Goal: Task Accomplishment & Management: Use online tool/utility

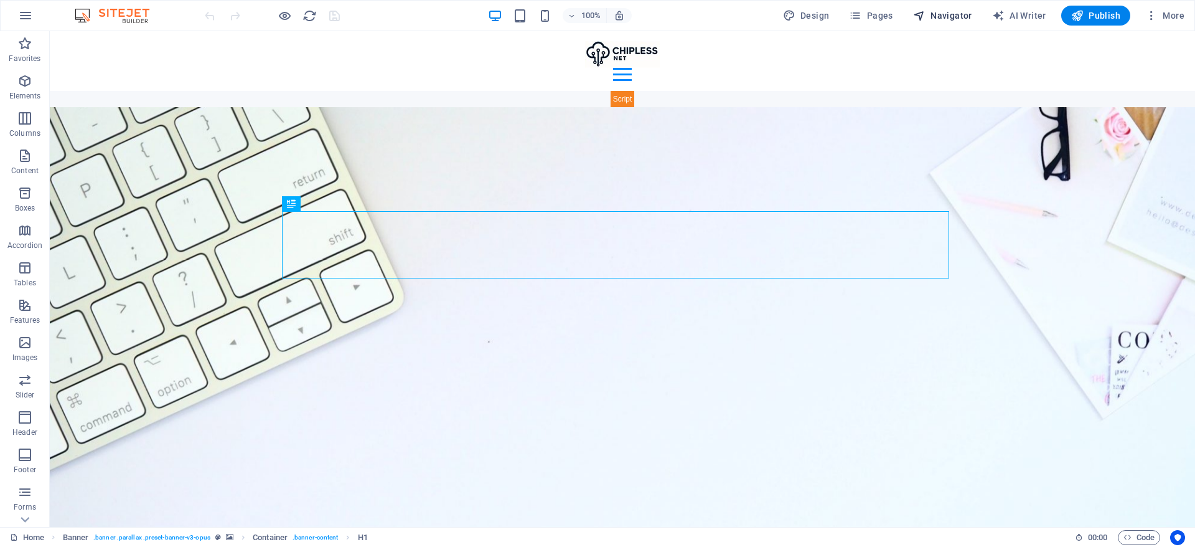
click at [954, 13] on span "Navigator" at bounding box center [942, 15] width 59 height 12
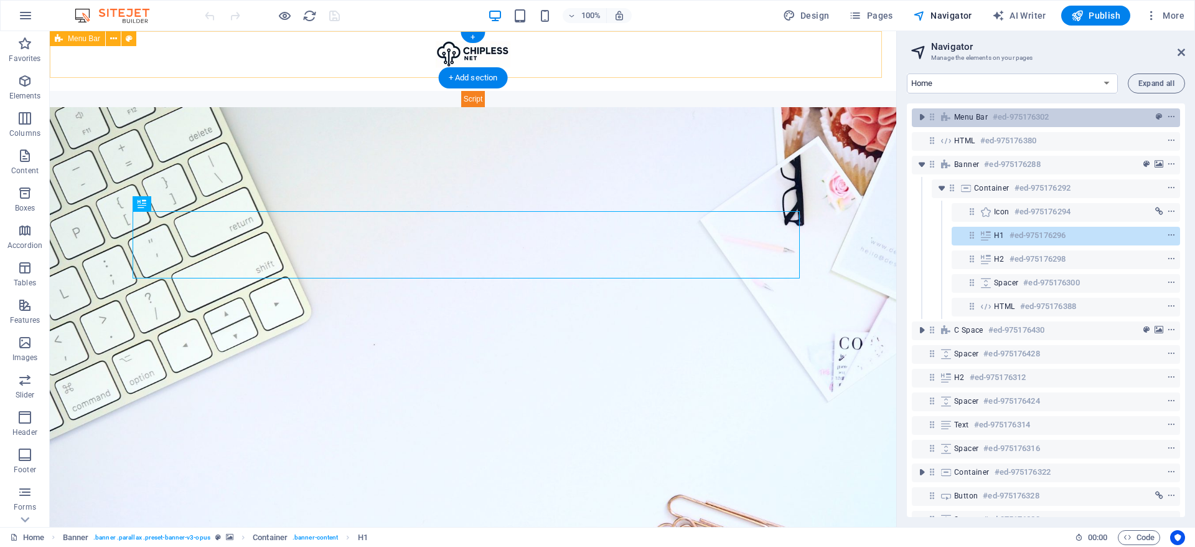
click at [1038, 116] on h6 "#ed-975176302" at bounding box center [1021, 117] width 56 height 15
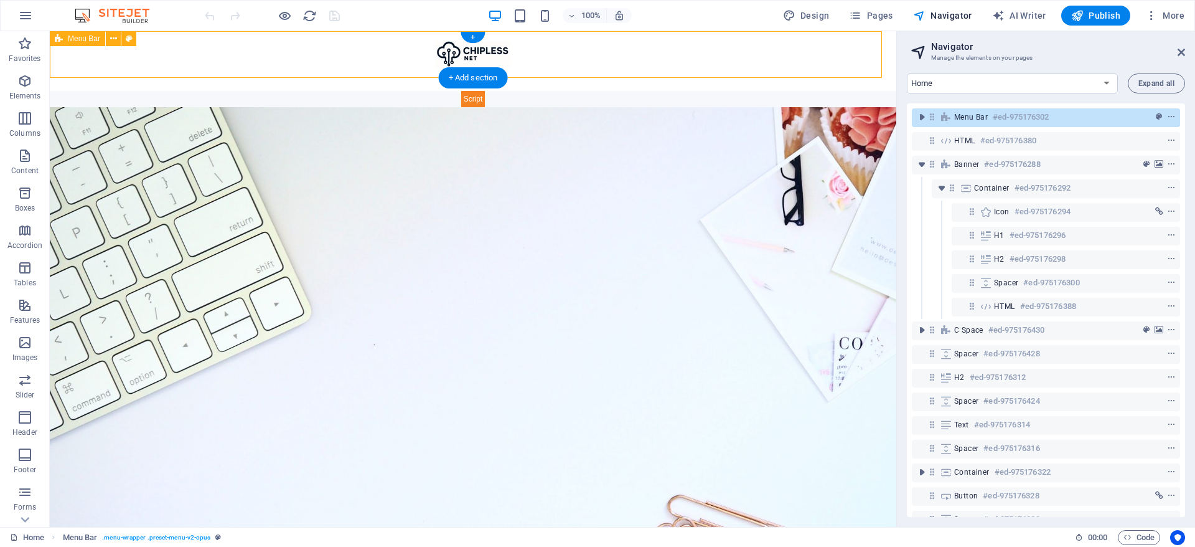
click at [1038, 116] on h6 "#ed-975176302" at bounding box center [1021, 117] width 56 height 15
select select "header"
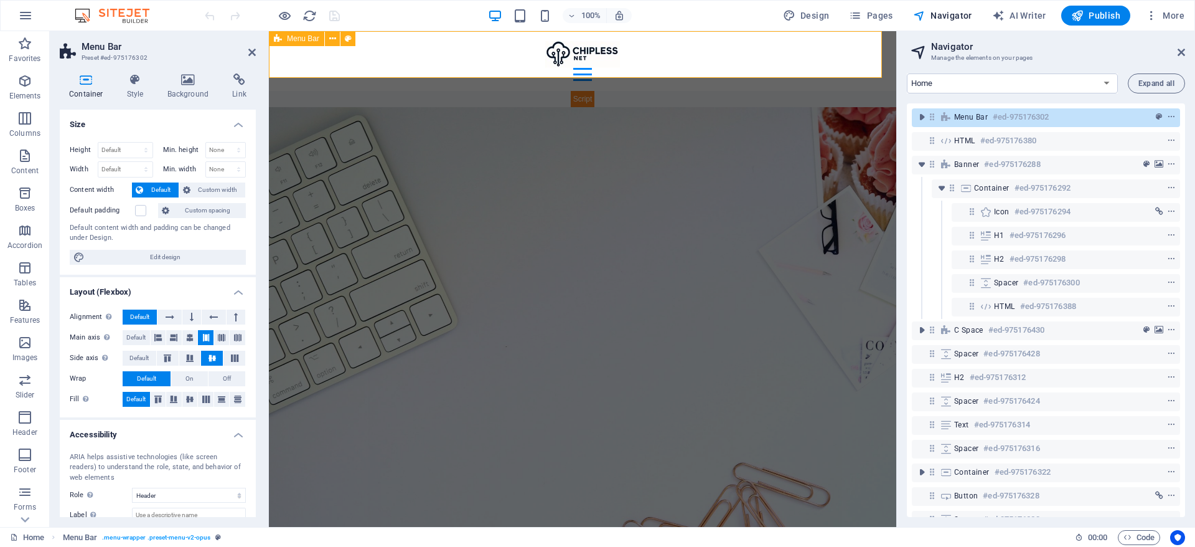
drag, startPoint x: 923, startPoint y: 110, endPoint x: 936, endPoint y: 118, distance: 15.1
click at [924, 111] on icon "toggle-expand" at bounding box center [922, 117] width 12 height 12
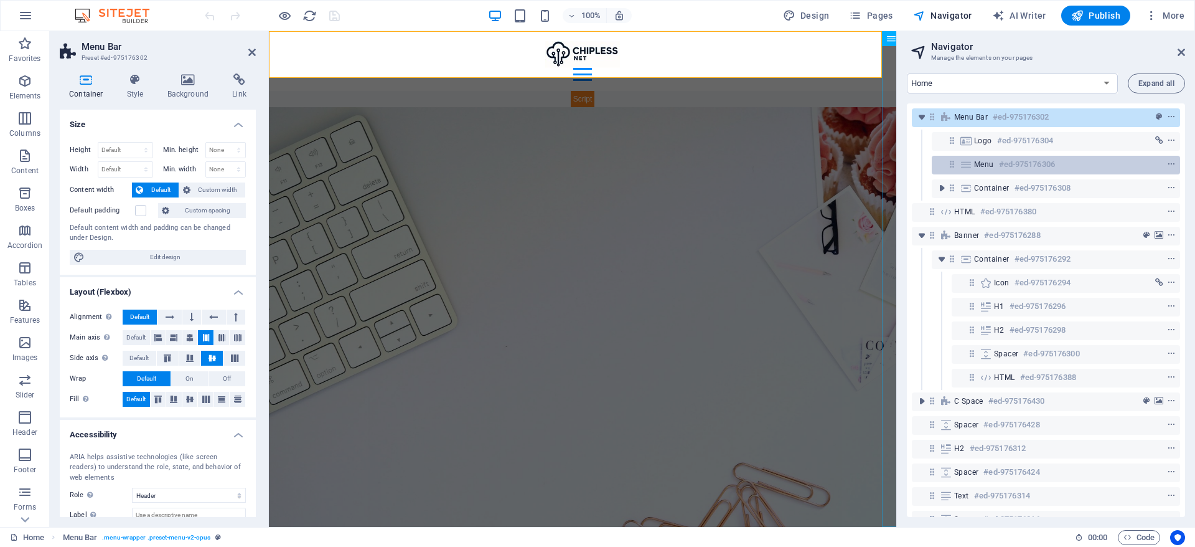
click at [965, 161] on icon at bounding box center [966, 164] width 14 height 10
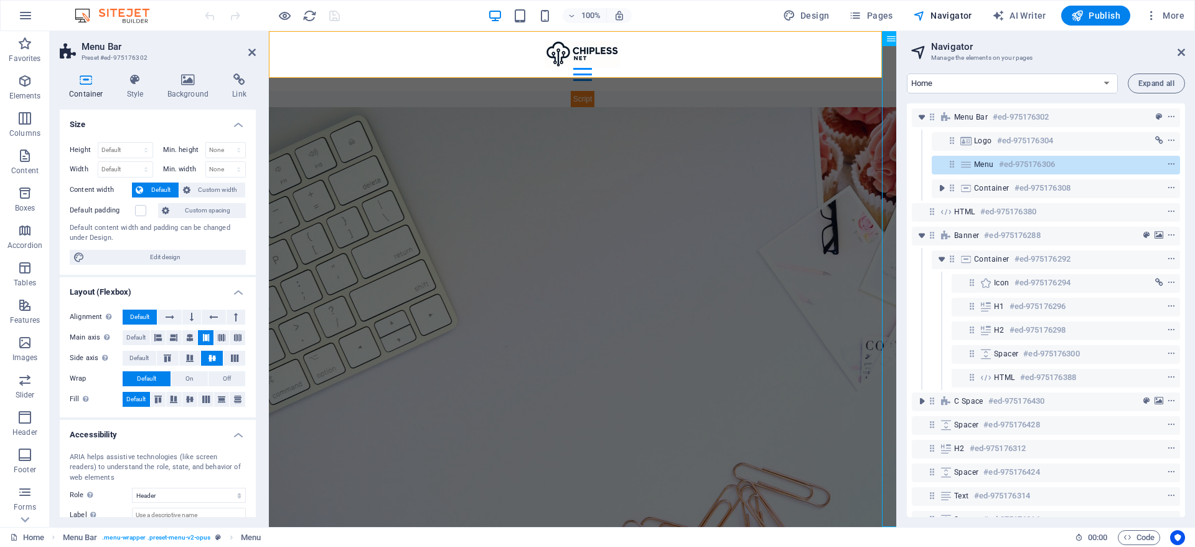
click at [983, 162] on span "Menu" at bounding box center [984, 164] width 20 height 10
select select
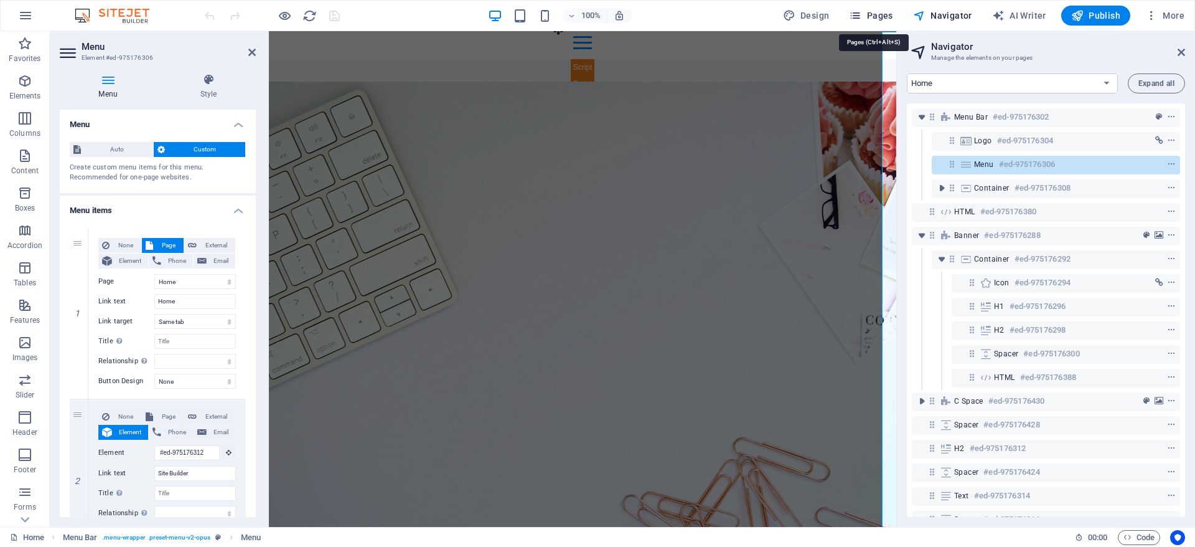
click at [888, 14] on span "Pages" at bounding box center [871, 15] width 44 height 12
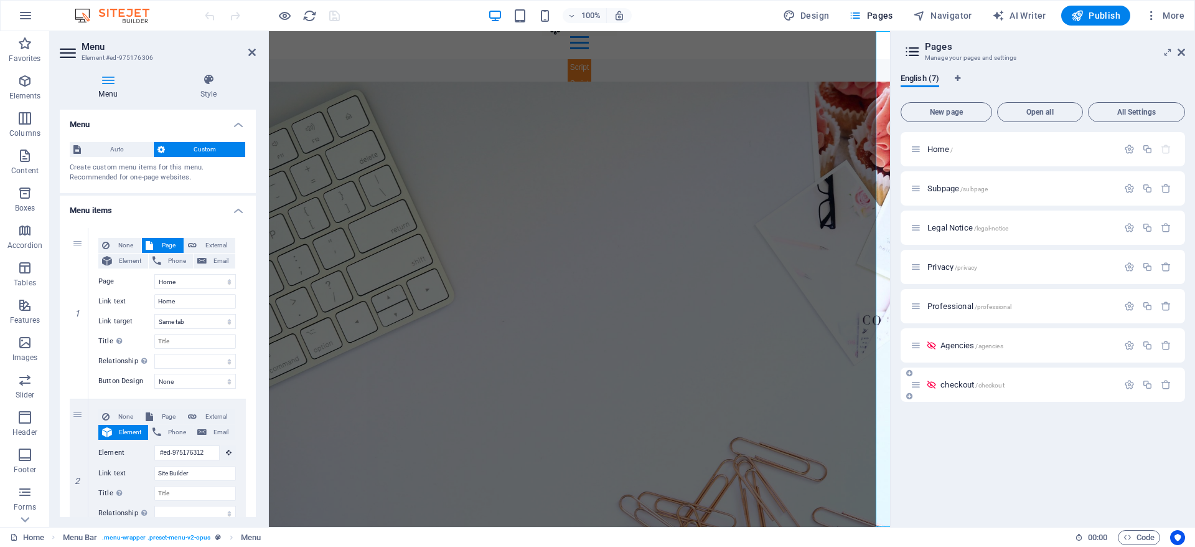
click at [987, 389] on div "checkout /checkout" at bounding box center [1014, 384] width 207 height 14
click at [1165, 383] on icon "button" at bounding box center [1166, 384] width 11 height 11
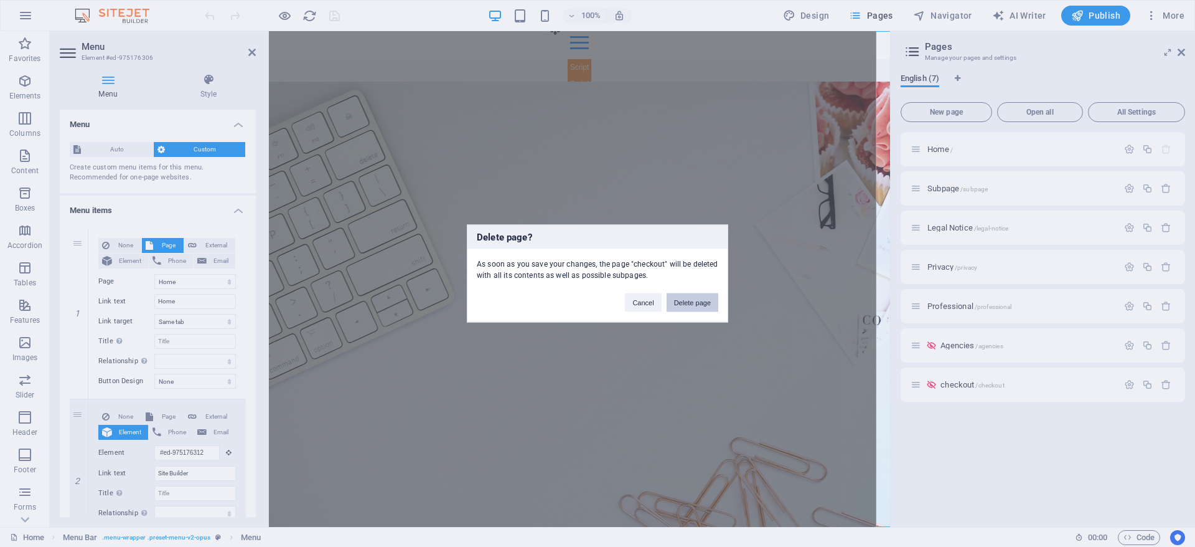
click at [693, 302] on button "Delete page" at bounding box center [693, 302] width 52 height 19
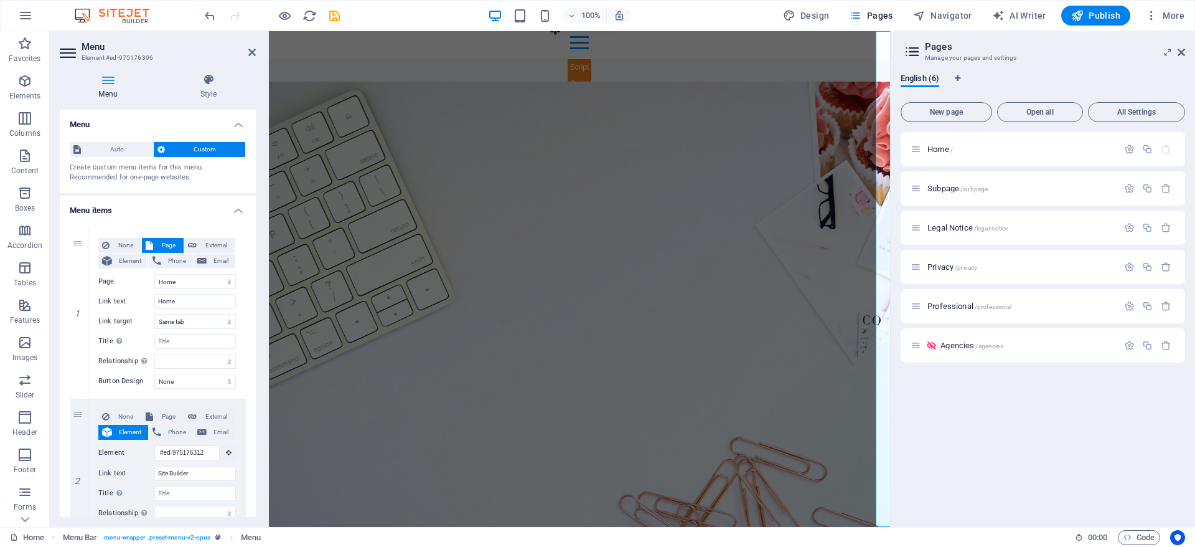
click at [250, 44] on h2 "Menu" at bounding box center [169, 46] width 174 height 11
click at [250, 54] on icon at bounding box center [251, 52] width 7 height 10
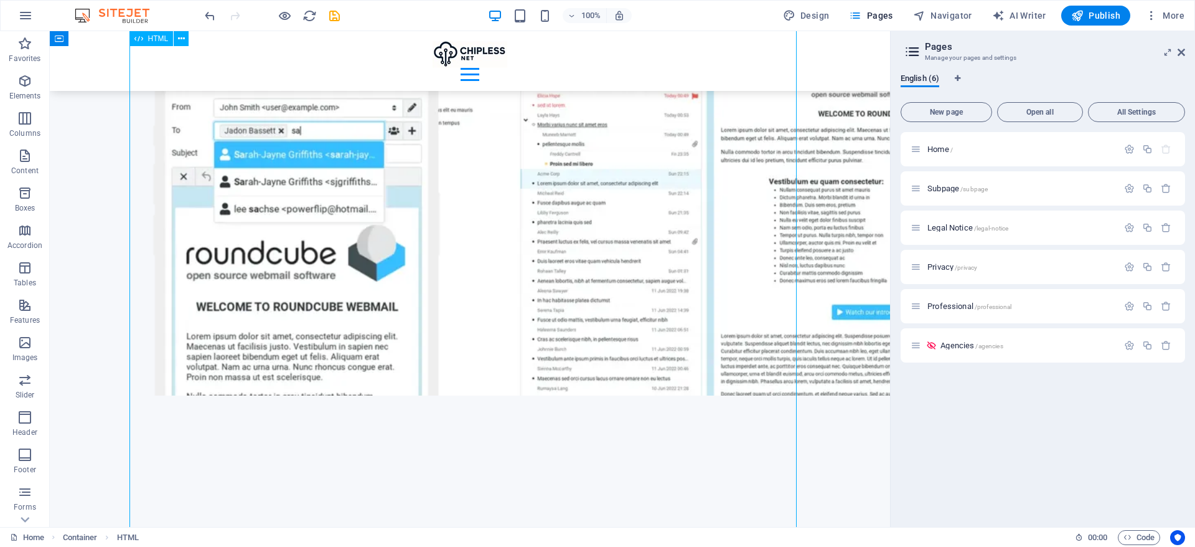
scroll to position [5479, 0]
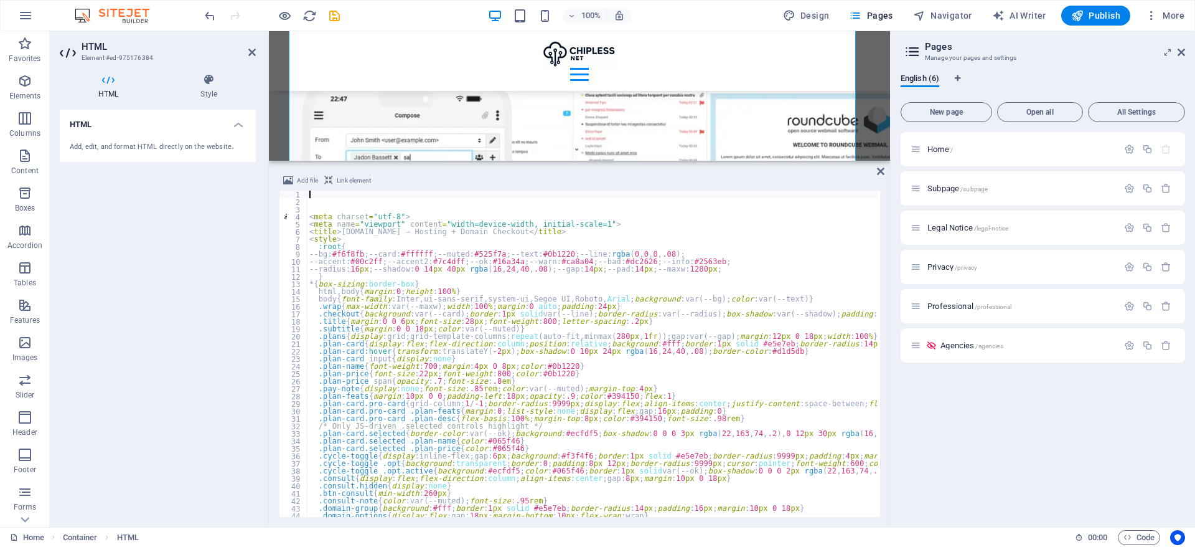
click at [500, 309] on div "< meta charset = "utf-8" > < meta name = "viewport" content = "width=device-wid…" at bounding box center [1131, 359] width 1648 height 339
type textarea ".wrap{max-width:var(--maxw);width:100%;margin:0 auto;padding:24px}"
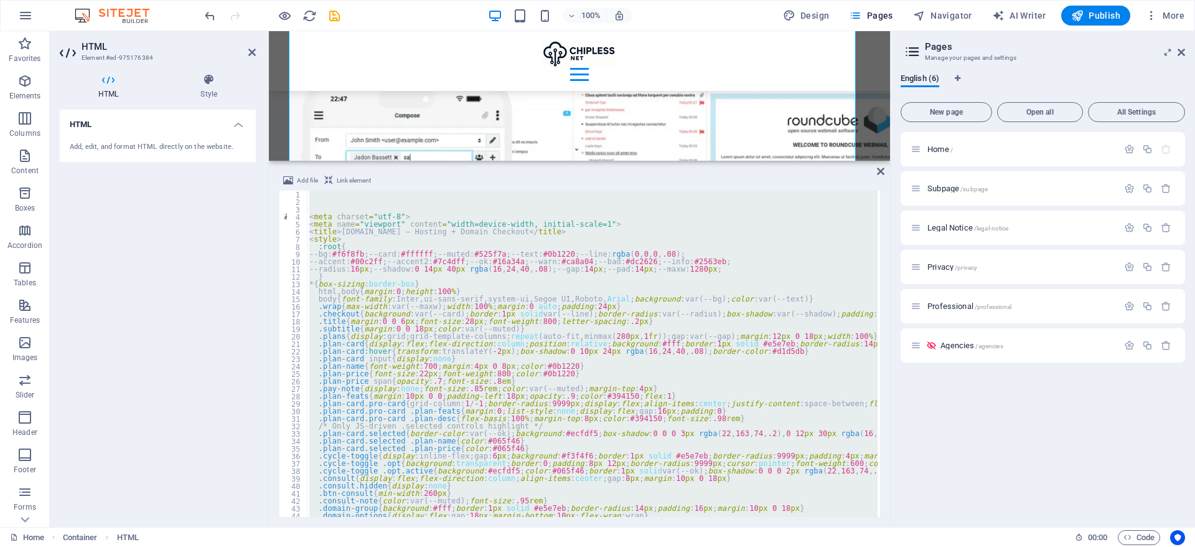
click at [600, 367] on div "< meta charset = "utf-8" > < meta name = "viewport" content = "width=device-wid…" at bounding box center [592, 353] width 571 height 326
type textarea ".plan-name{font-weight:700;margin:4px 0 8px;color:#0b1220}"
click at [496, 288] on div "< meta charset = "utf-8" > < meta name = "viewport" content = "width=device-wid…" at bounding box center [592, 353] width 571 height 326
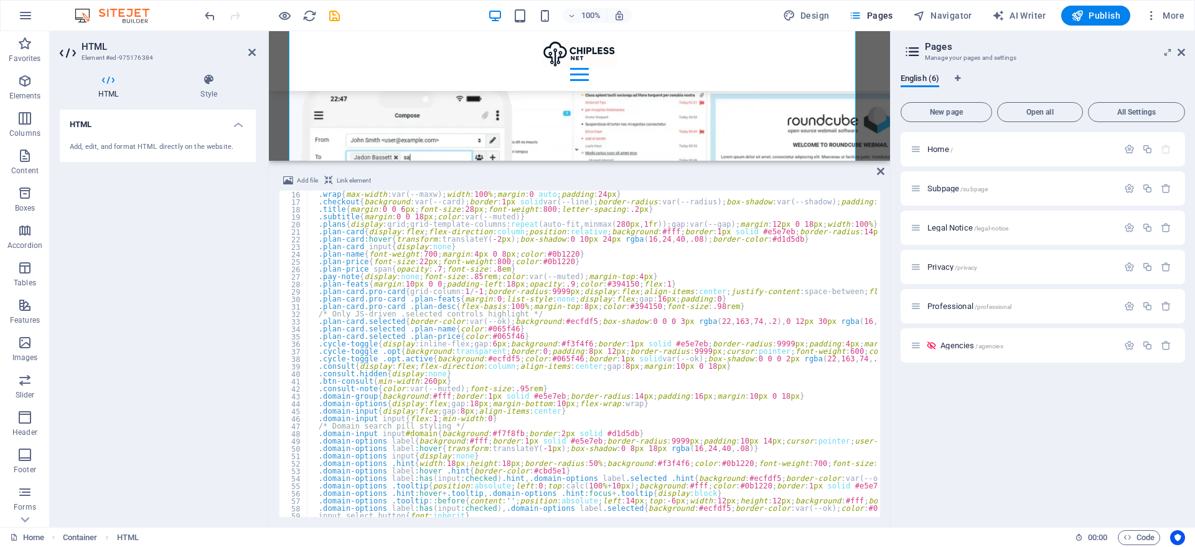
scroll to position [0, 0]
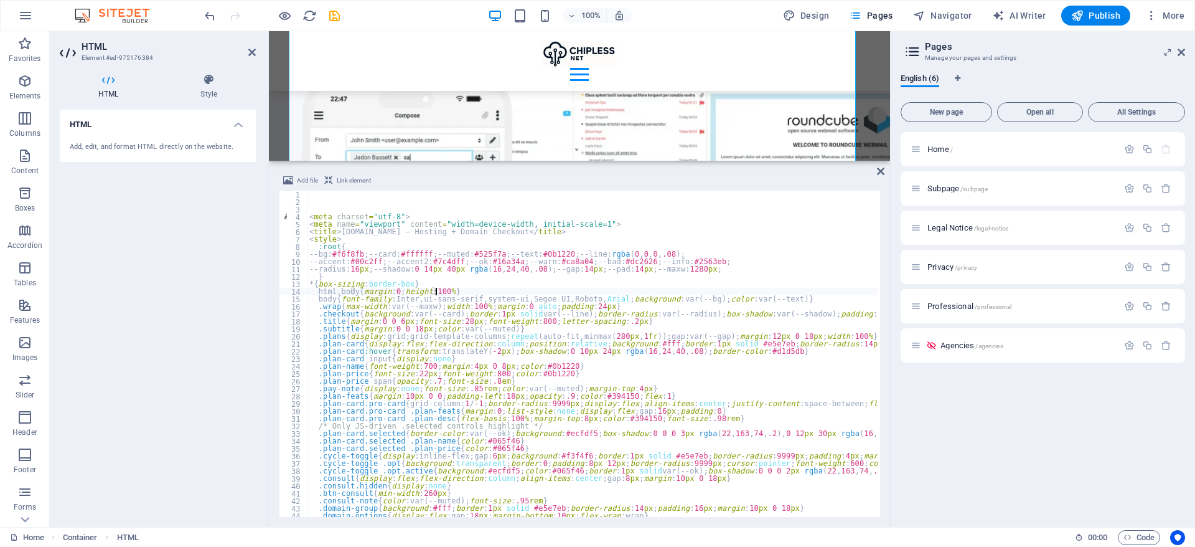
click at [527, 331] on div "< meta charset = "utf-8" > < meta name = "viewport" content = "width=device-wid…" at bounding box center [1131, 359] width 1648 height 339
type textarea ".subtitle{margin:0 0 18px;color:var(--muted)}"
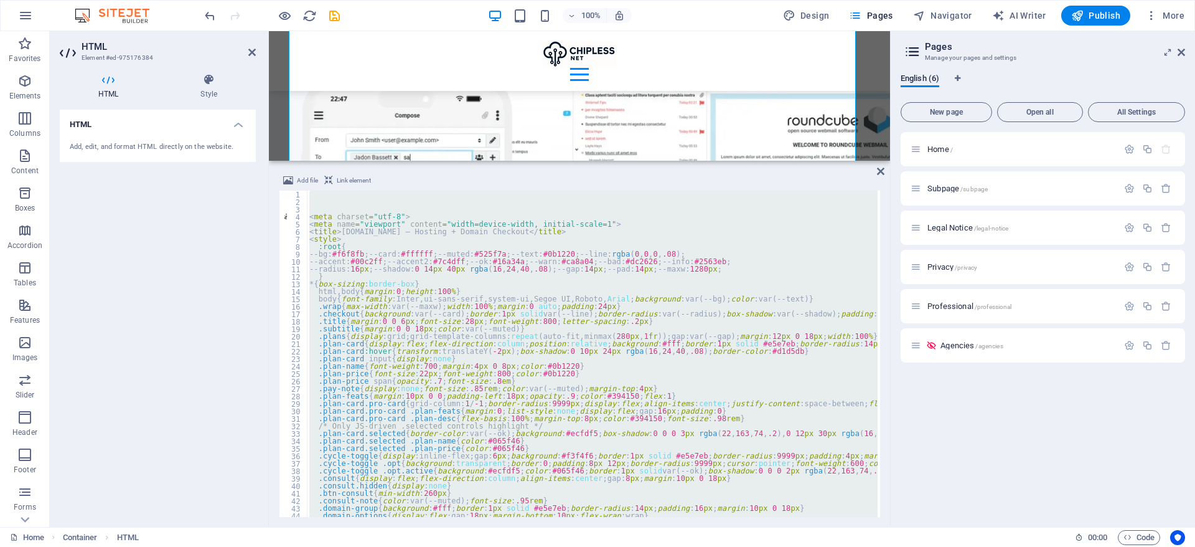
paste textarea
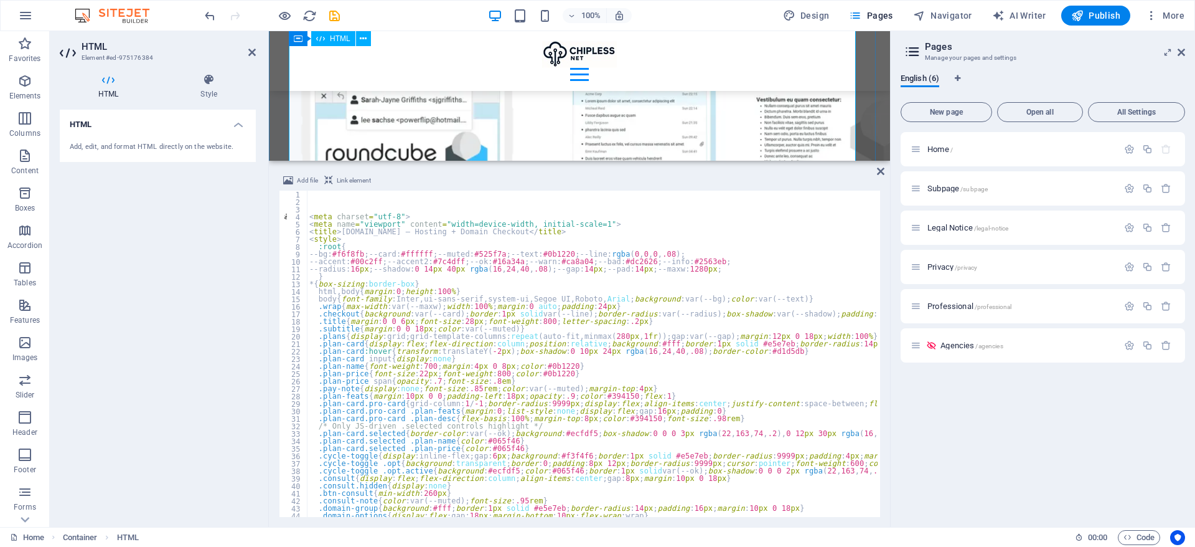
scroll to position [5666, 0]
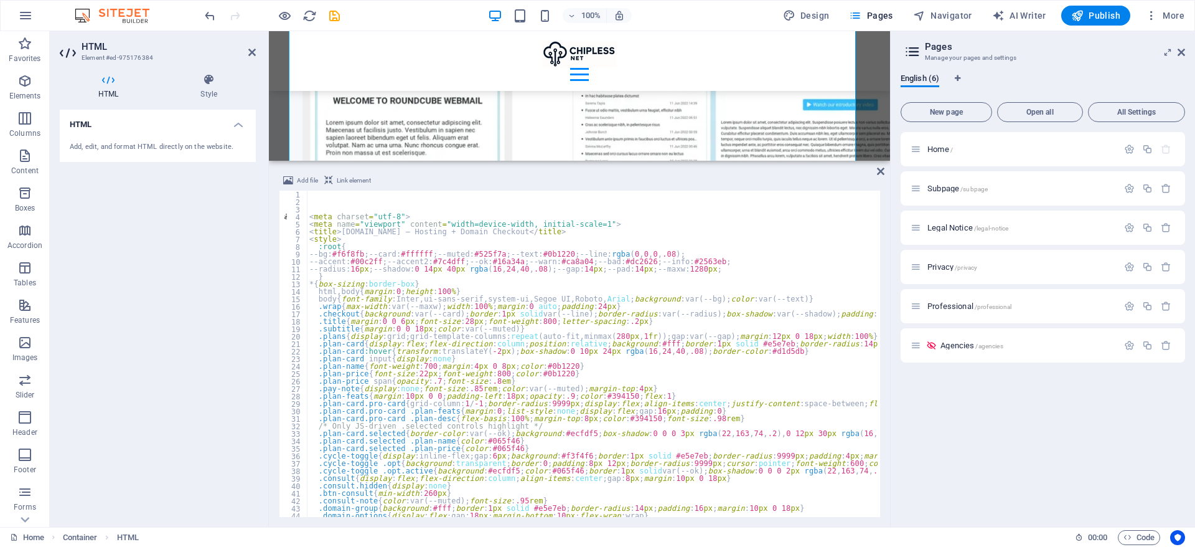
type textarea "<title>[DOMAIN_NAME] — Hosting + Domain Checkout</title>"
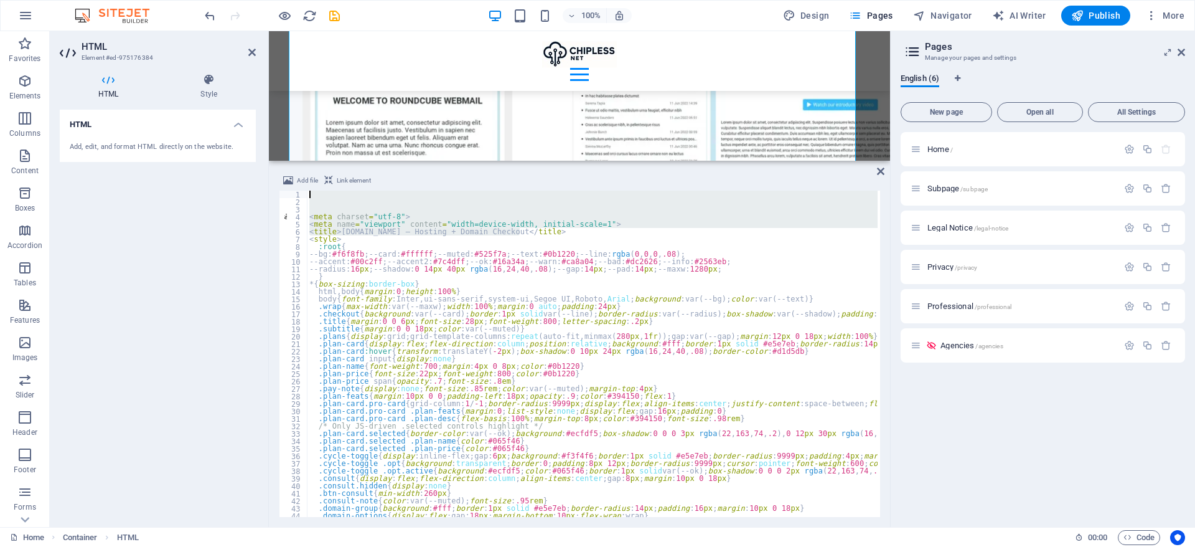
drag, startPoint x: 599, startPoint y: 235, endPoint x: 108, endPoint y: 182, distance: 493.4
click at [108, 182] on div "HTML Element #ed-975176384 HTML Style HTML Add, edit, and format HTML directly …" at bounding box center [470, 279] width 840 height 496
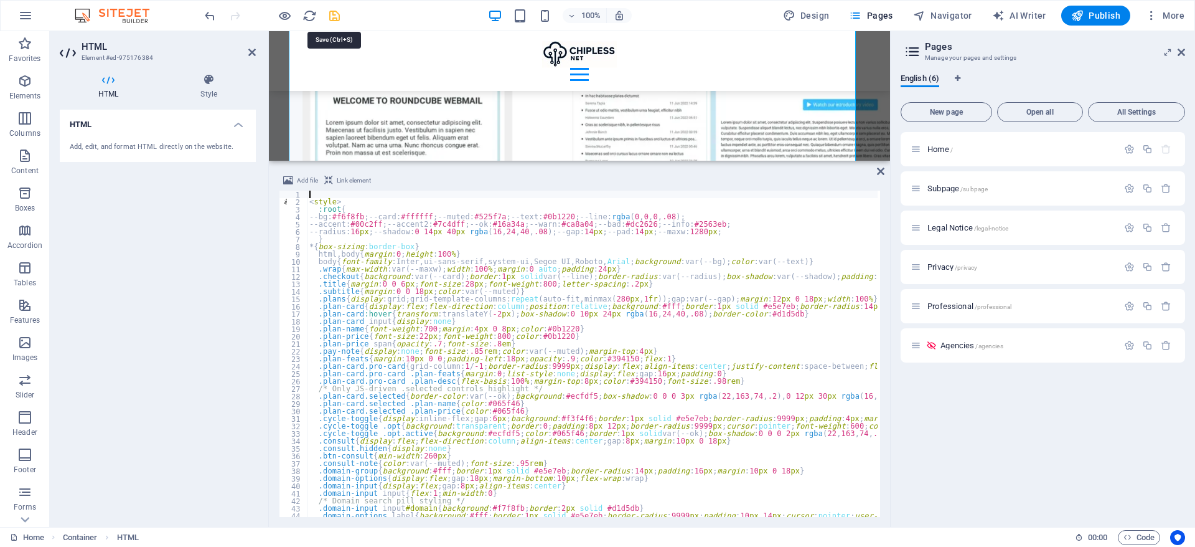
click at [337, 14] on icon "save" at bounding box center [334, 16] width 14 height 14
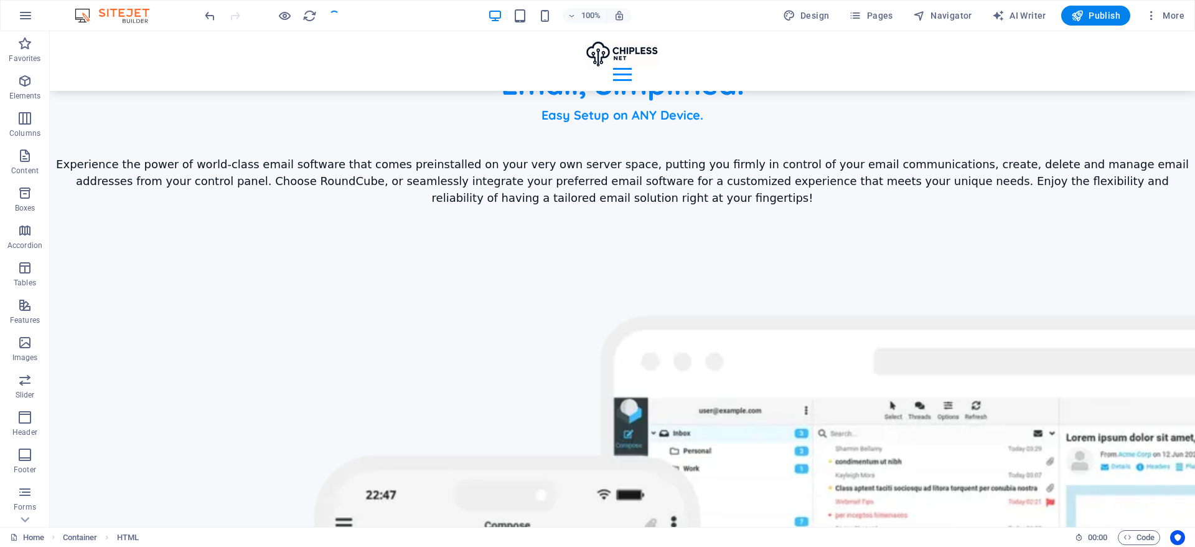
scroll to position [5812, 0]
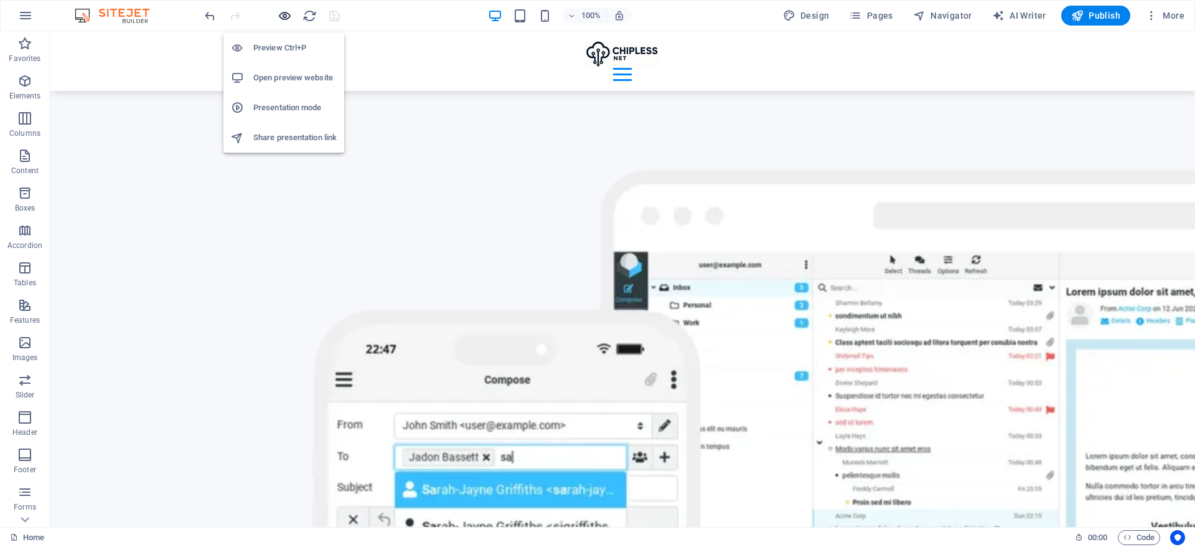
click at [283, 17] on icon "button" at bounding box center [285, 16] width 14 height 14
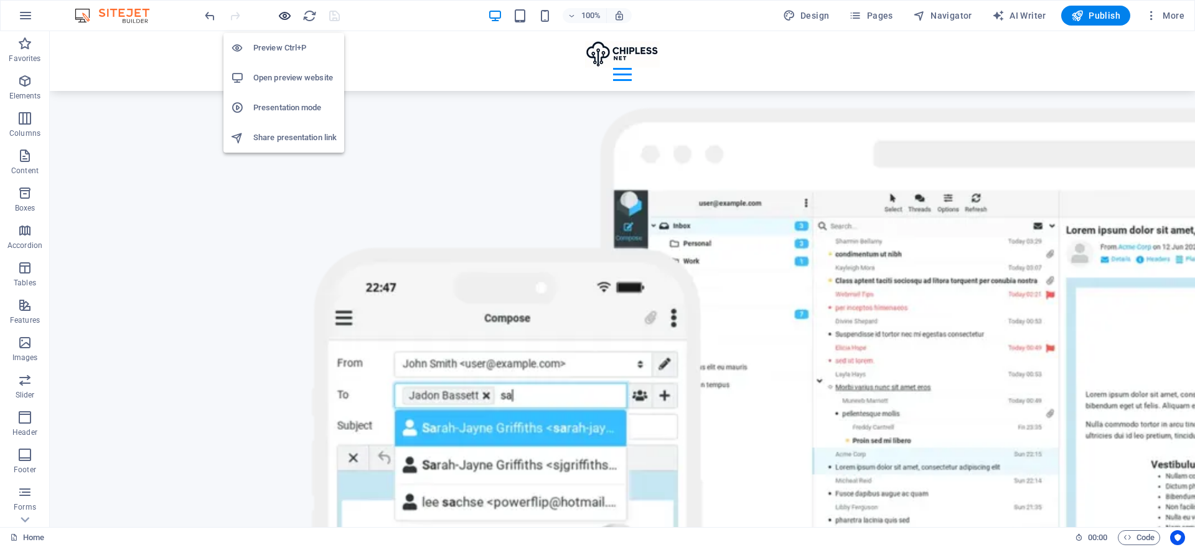
scroll to position [5761, 0]
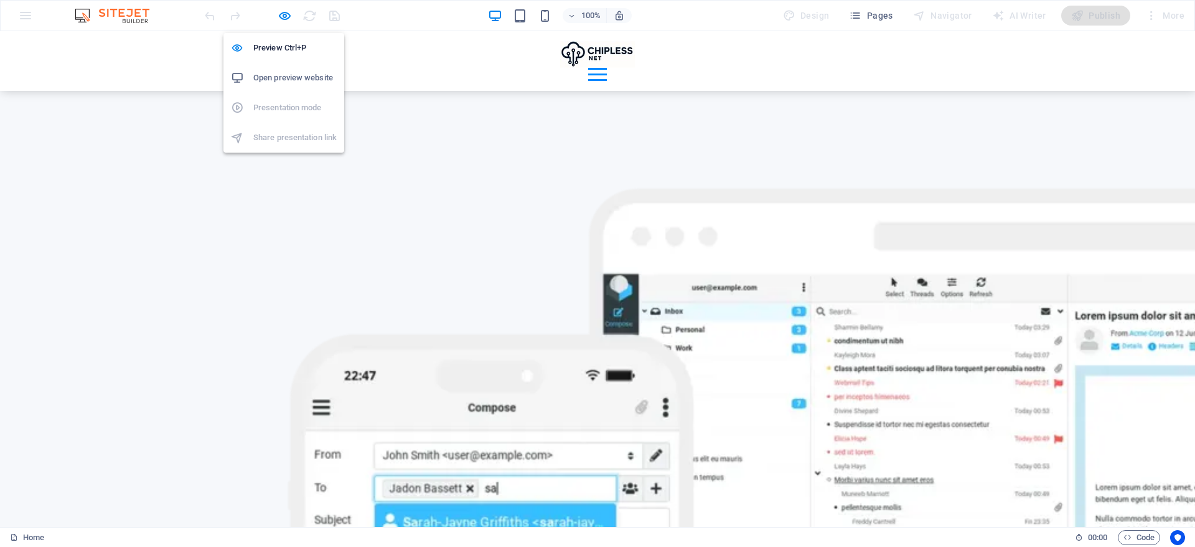
click at [272, 81] on h6 "Open preview website" at bounding box center [294, 77] width 83 height 15
drag, startPoint x: 278, startPoint y: 13, endPoint x: 834, endPoint y: 35, distance: 556.3
click at [278, 13] on icon "button" at bounding box center [285, 16] width 14 height 14
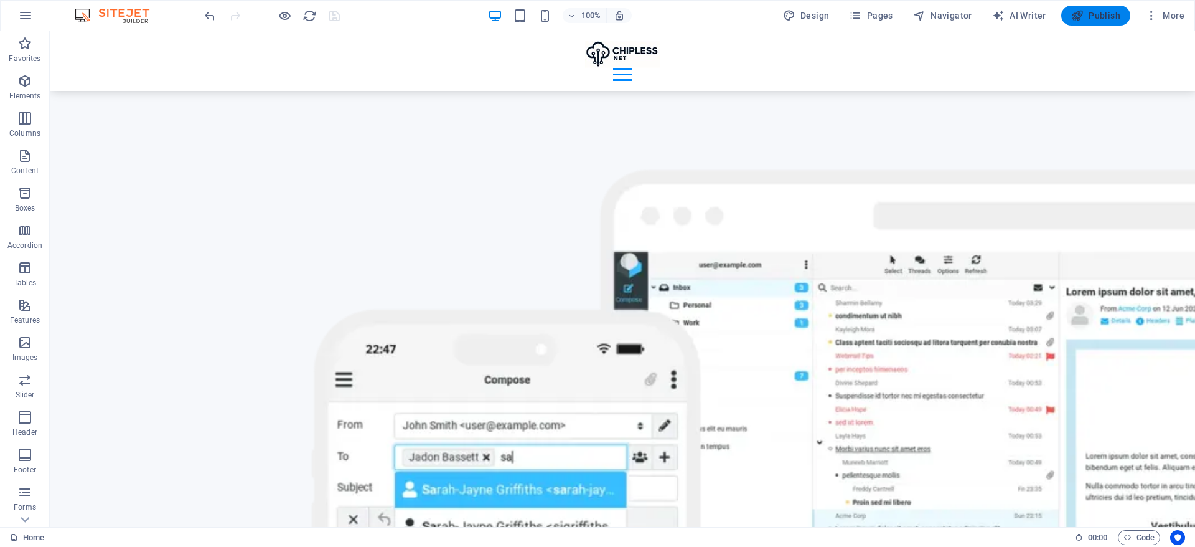
click at [1090, 20] on span "Publish" at bounding box center [1095, 15] width 49 height 12
